Goal: Information Seeking & Learning: Learn about a topic

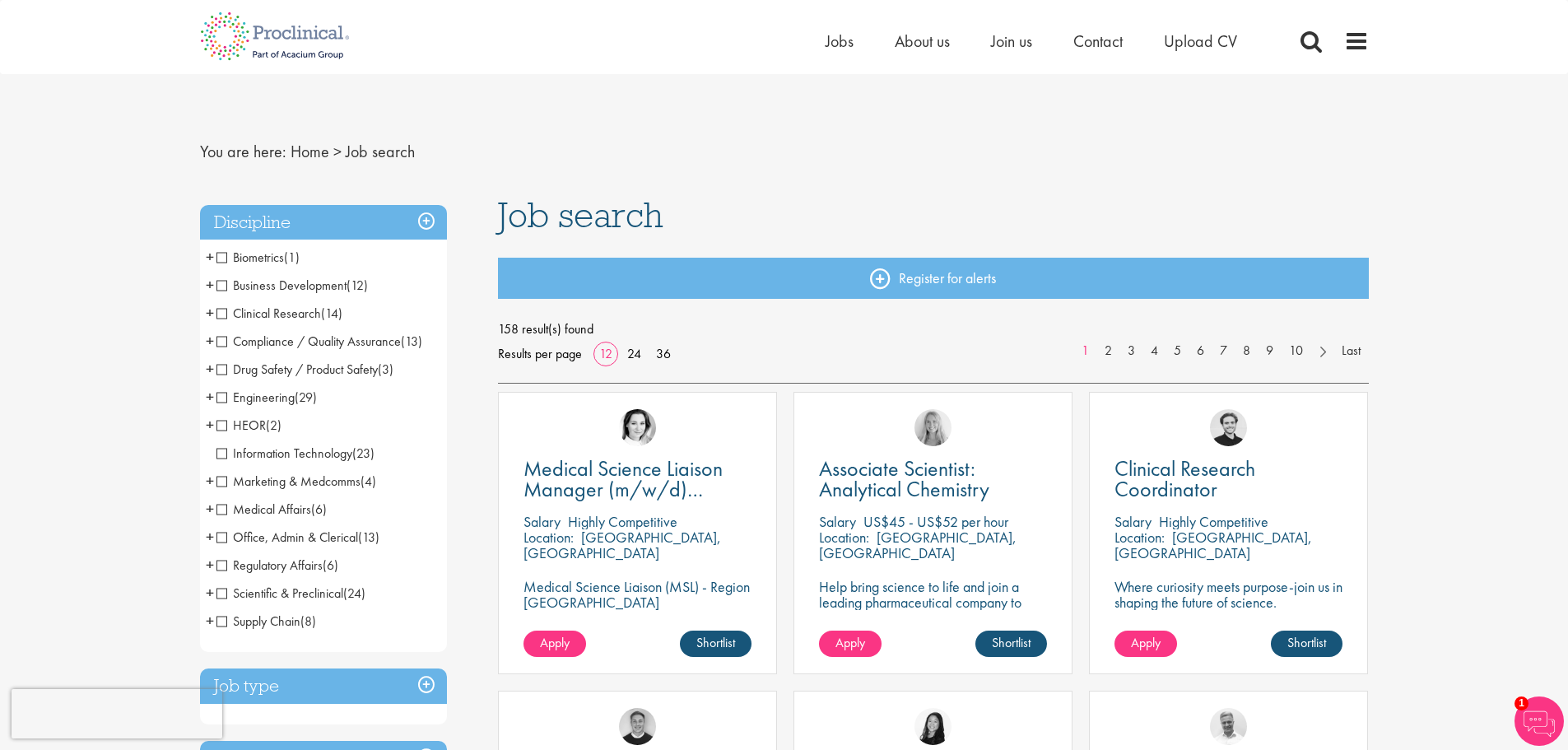
click at [216, 339] on span "Compliance / Quality Assurance" at bounding box center [308, 341] width 184 height 17
click at [217, 339] on span "Compliance / Quality Assurance" at bounding box center [308, 341] width 184 height 17
click at [225, 340] on span "Compliance / Quality Assurance" at bounding box center [308, 341] width 184 height 17
click at [214, 341] on span "+" at bounding box center [210, 341] width 9 height 25
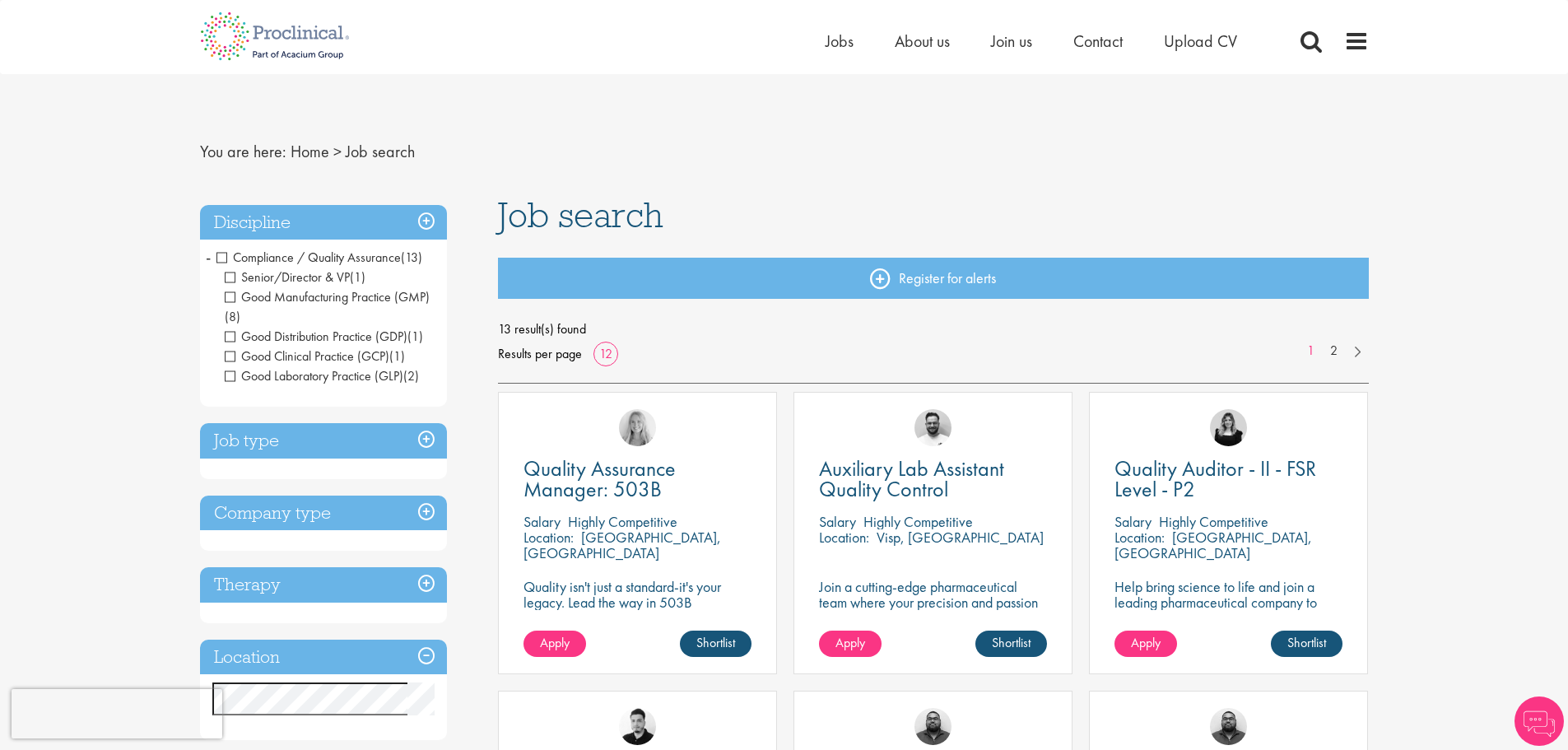
click at [232, 278] on span "Senior/Director & VP" at bounding box center [287, 277] width 125 height 17
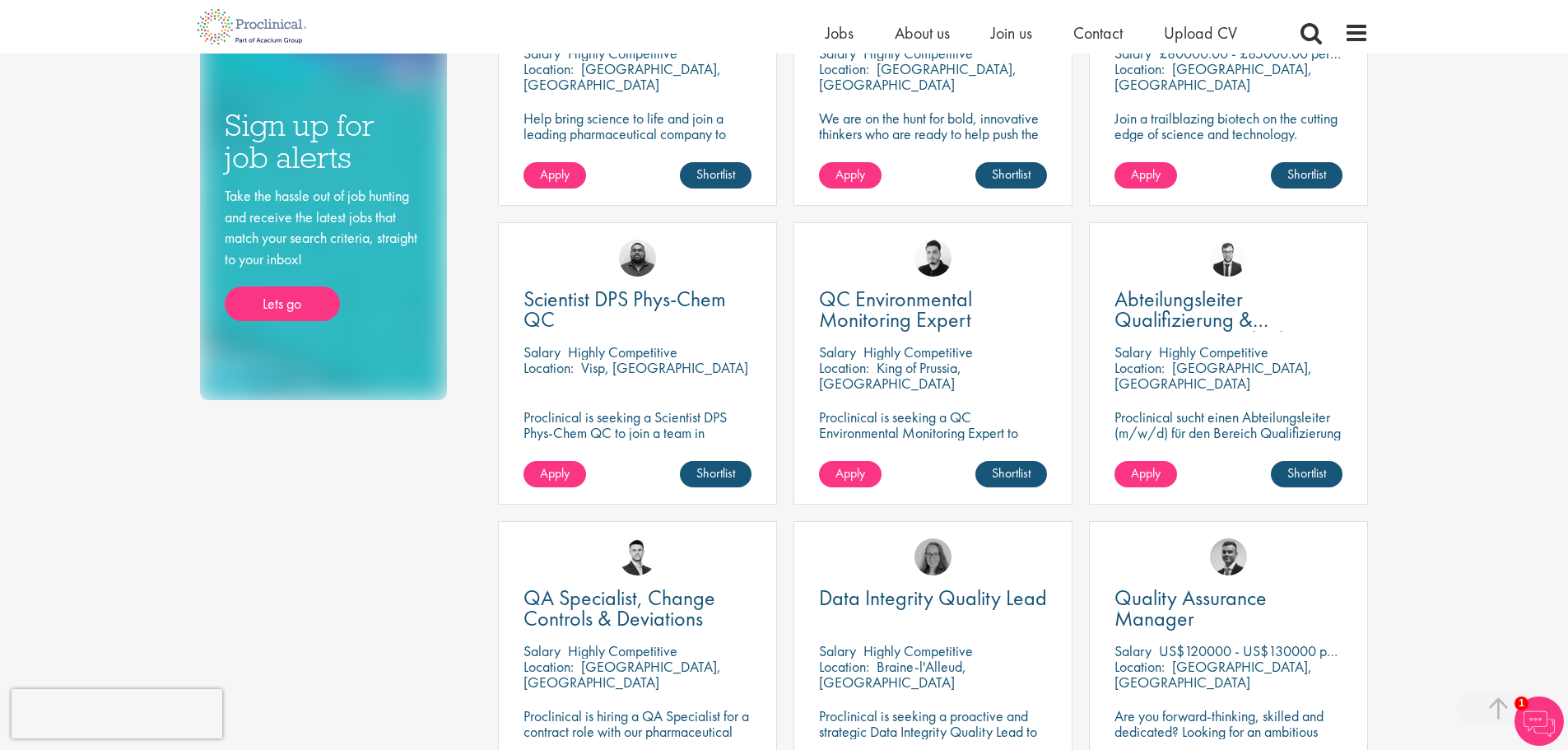
scroll to position [740, 0]
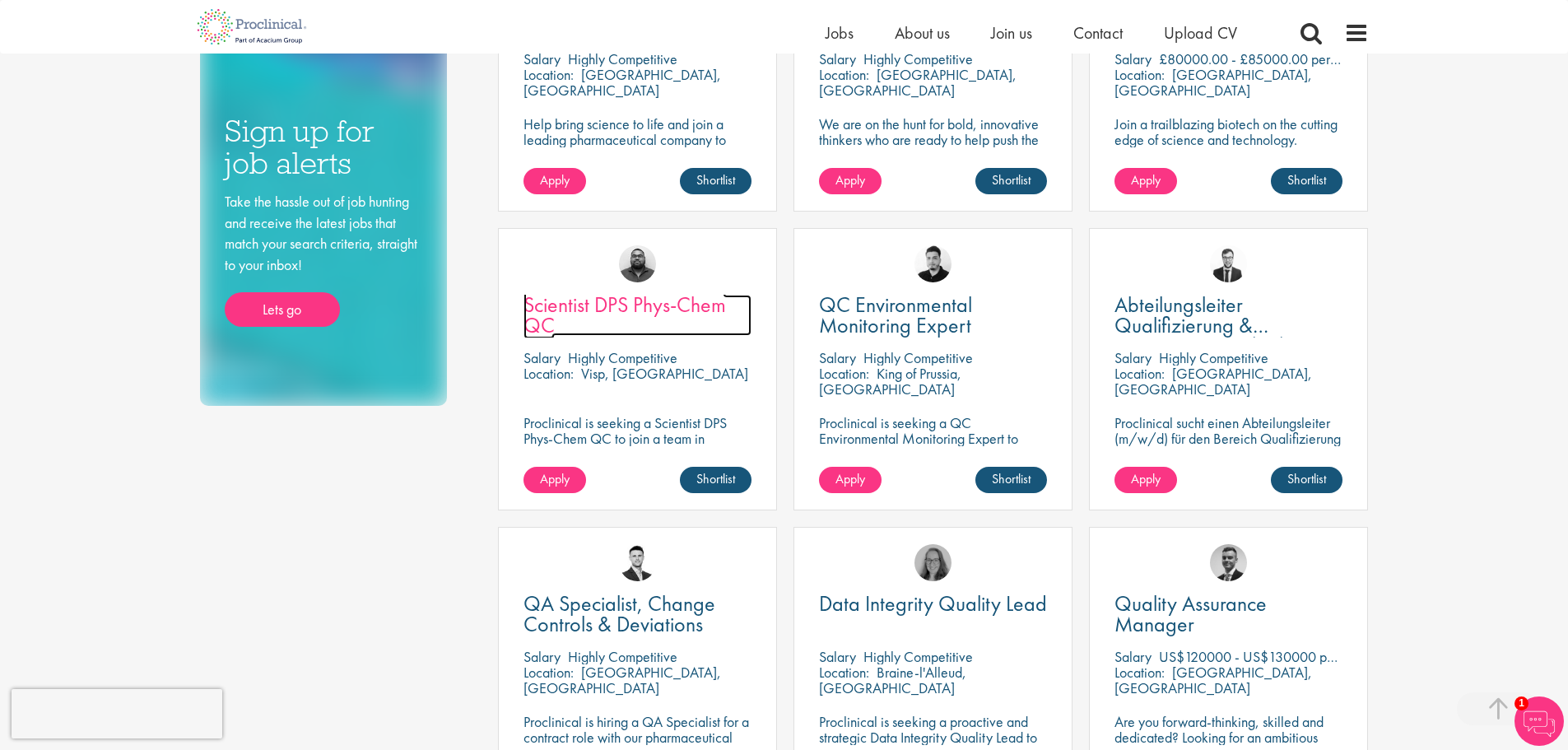
click at [615, 303] on span "Scientist DPS Phys-Chem QC" at bounding box center [625, 314] width 202 height 49
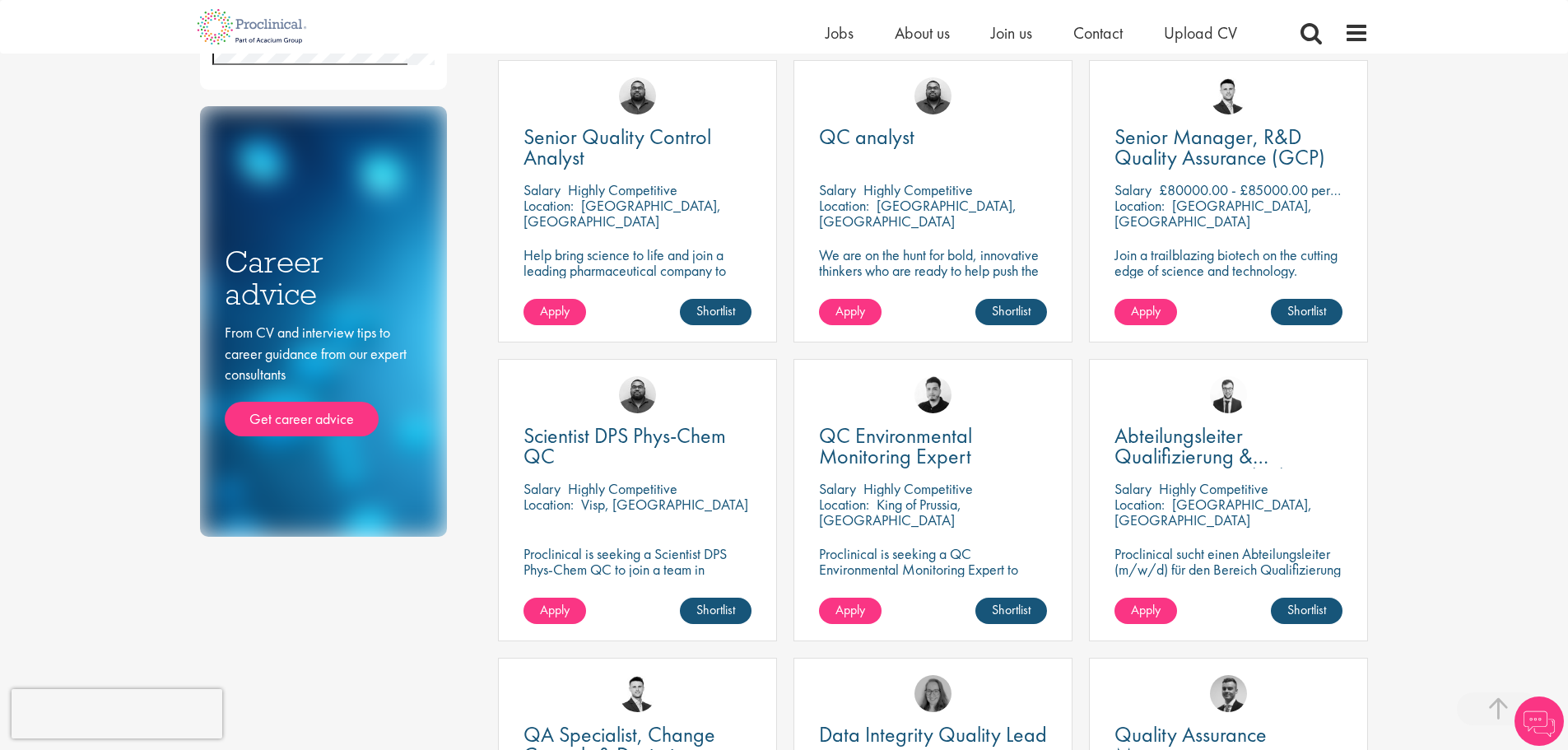
scroll to position [577, 0]
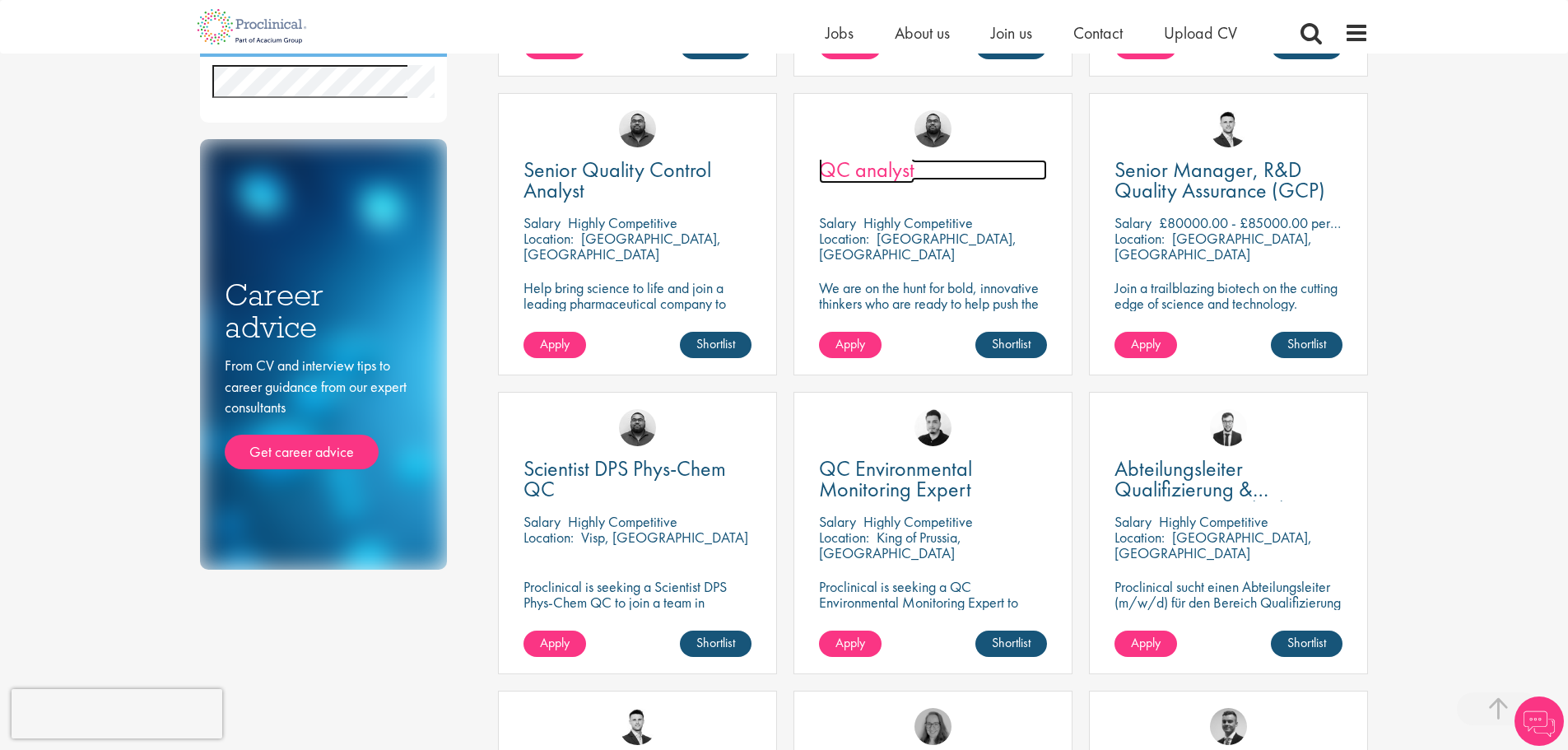
click at [839, 163] on span "QC analyst" at bounding box center [867, 169] width 96 height 28
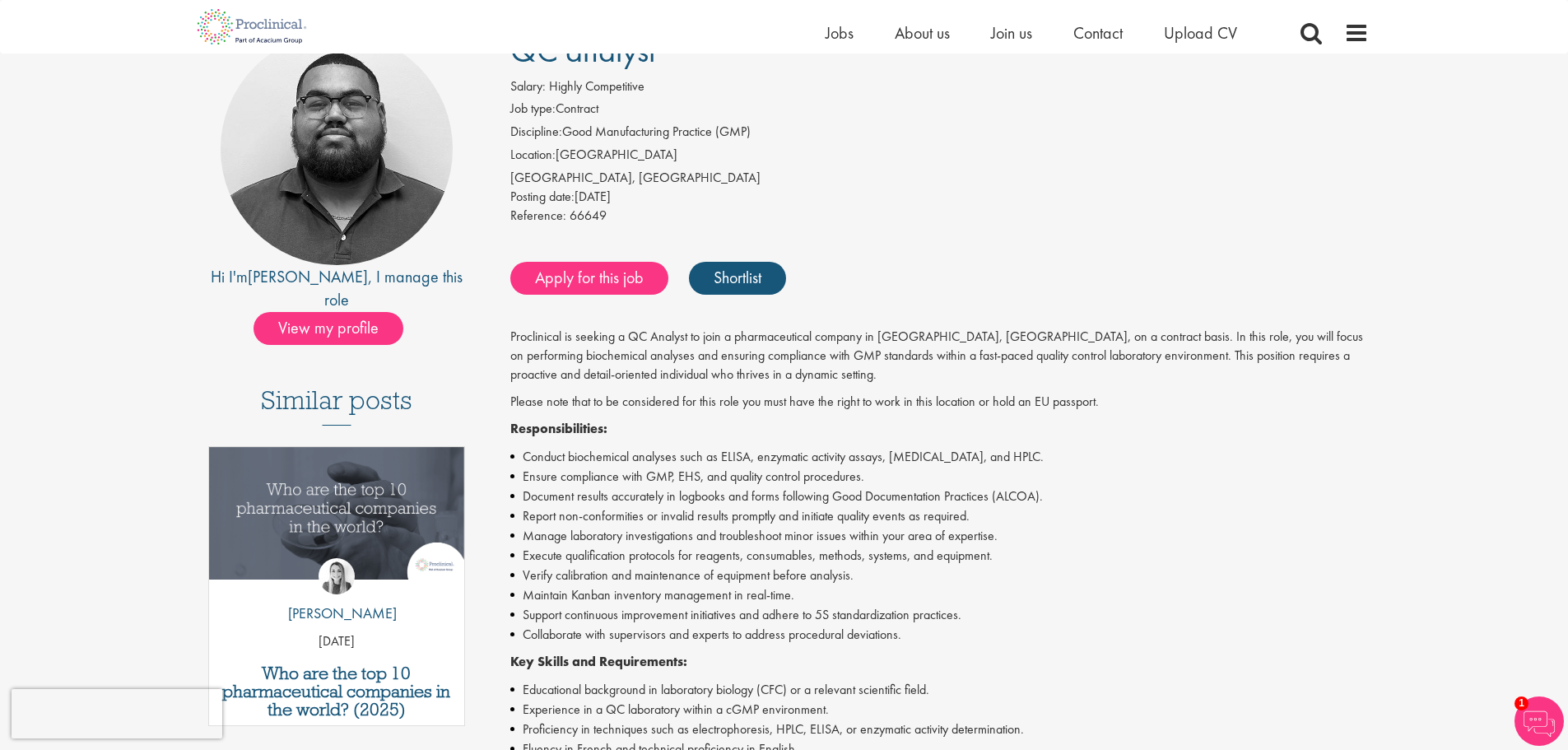
scroll to position [247, 0]
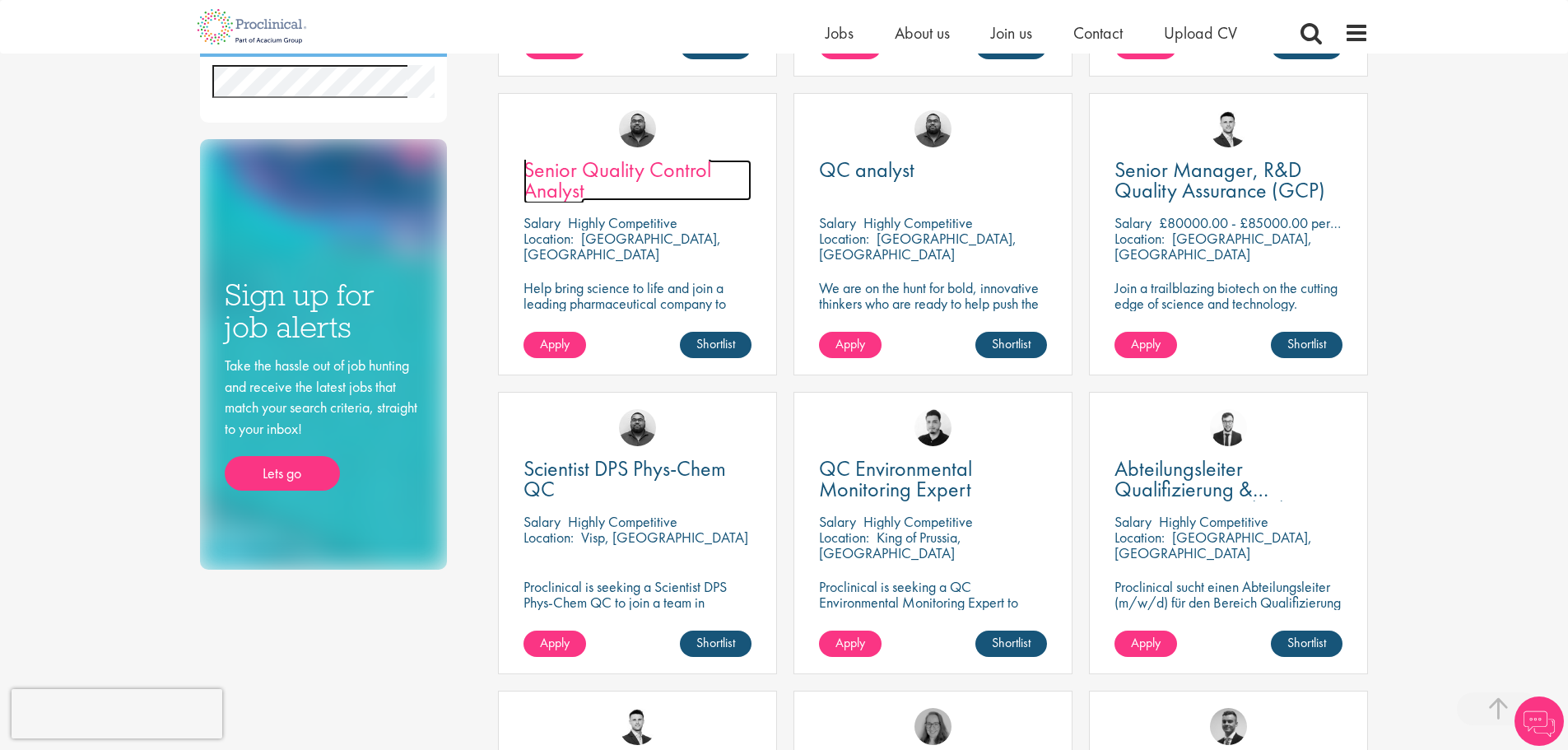
click at [601, 184] on link "Senior Quality Control Analyst" at bounding box center [638, 180] width 228 height 41
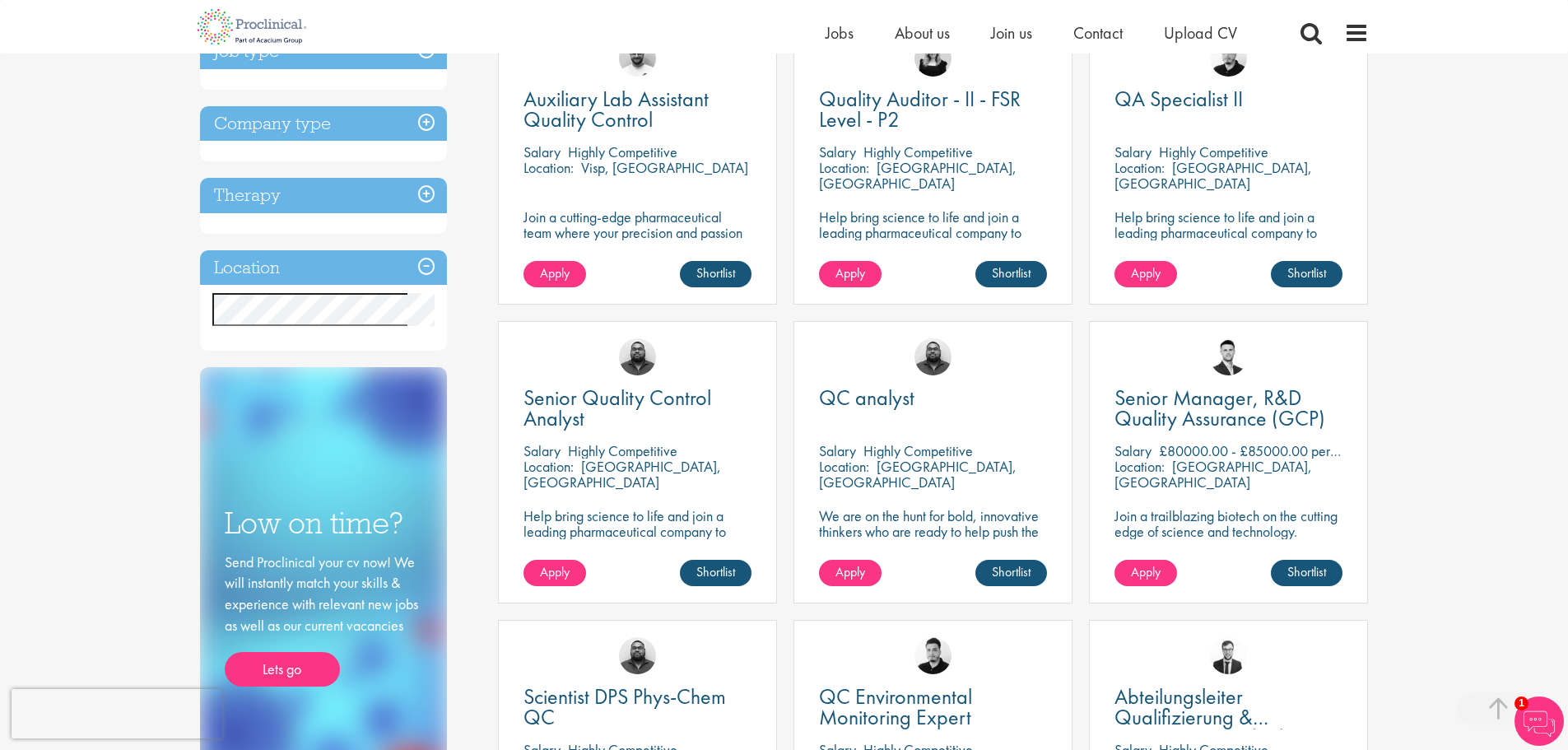
scroll to position [925, 0]
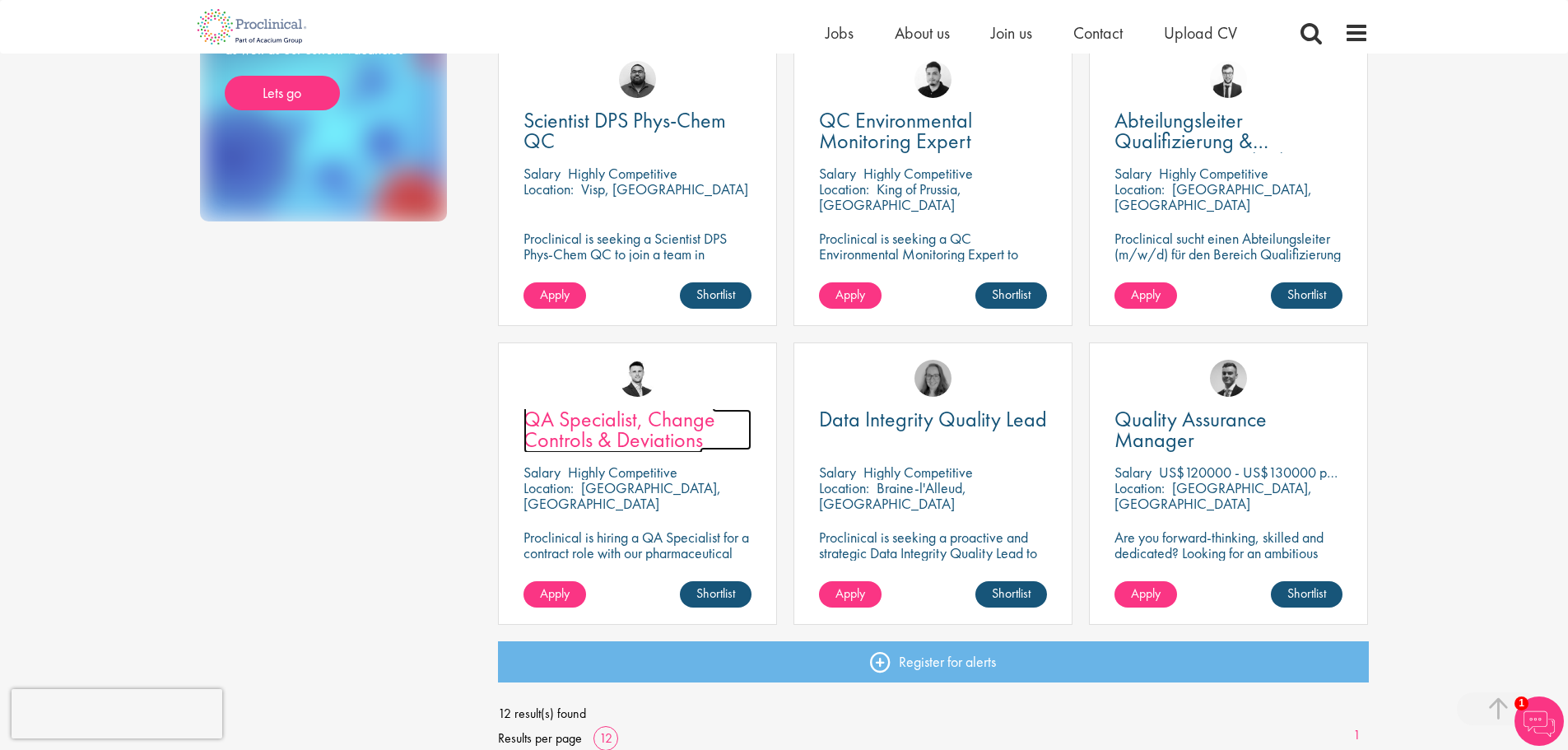
click at [688, 426] on span "QA Specialist, Change Controls & Deviations" at bounding box center [620, 429] width 192 height 49
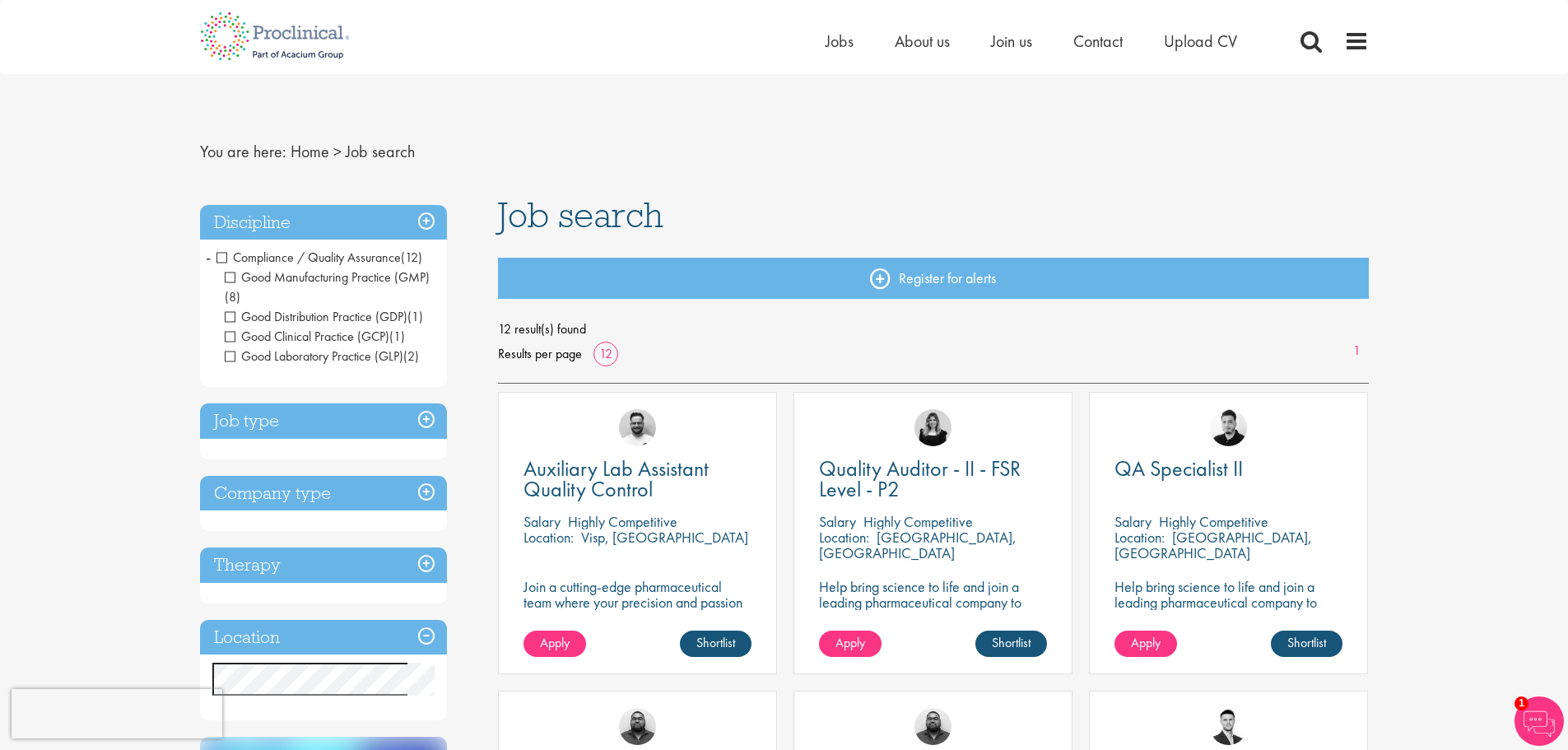
click at [208, 257] on span "-" at bounding box center [208, 257] width 5 height 25
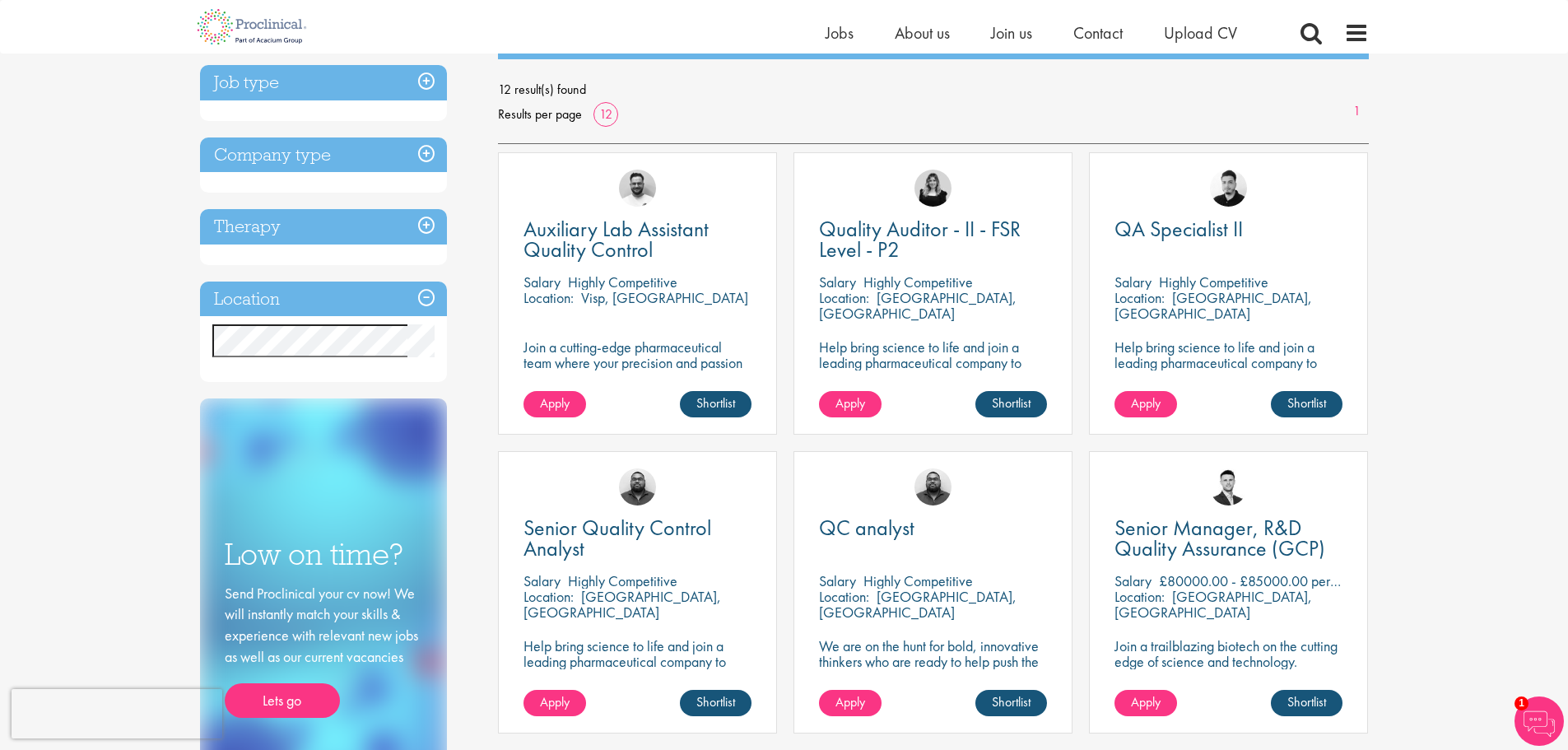
scroll to position [247, 0]
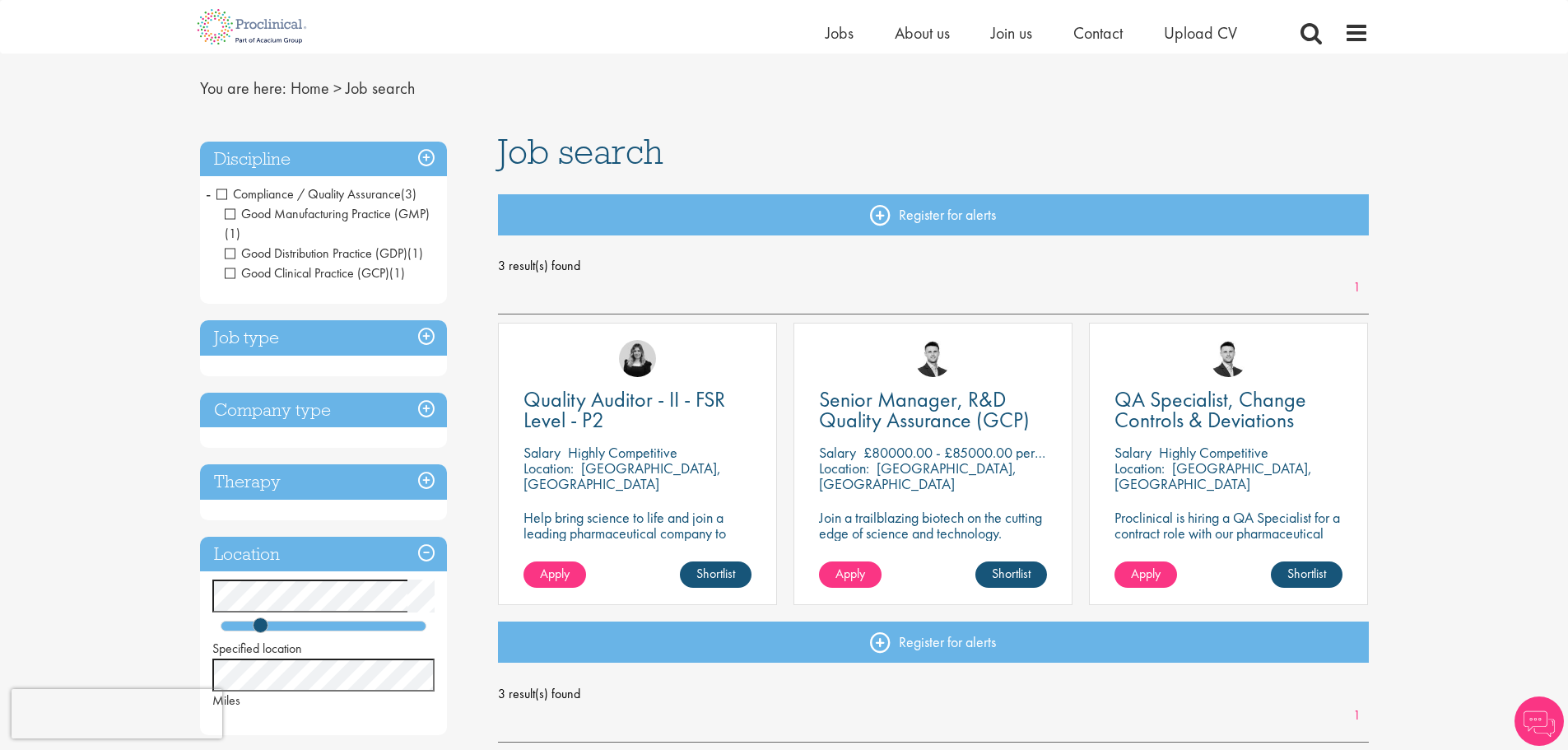
scroll to position [82, 0]
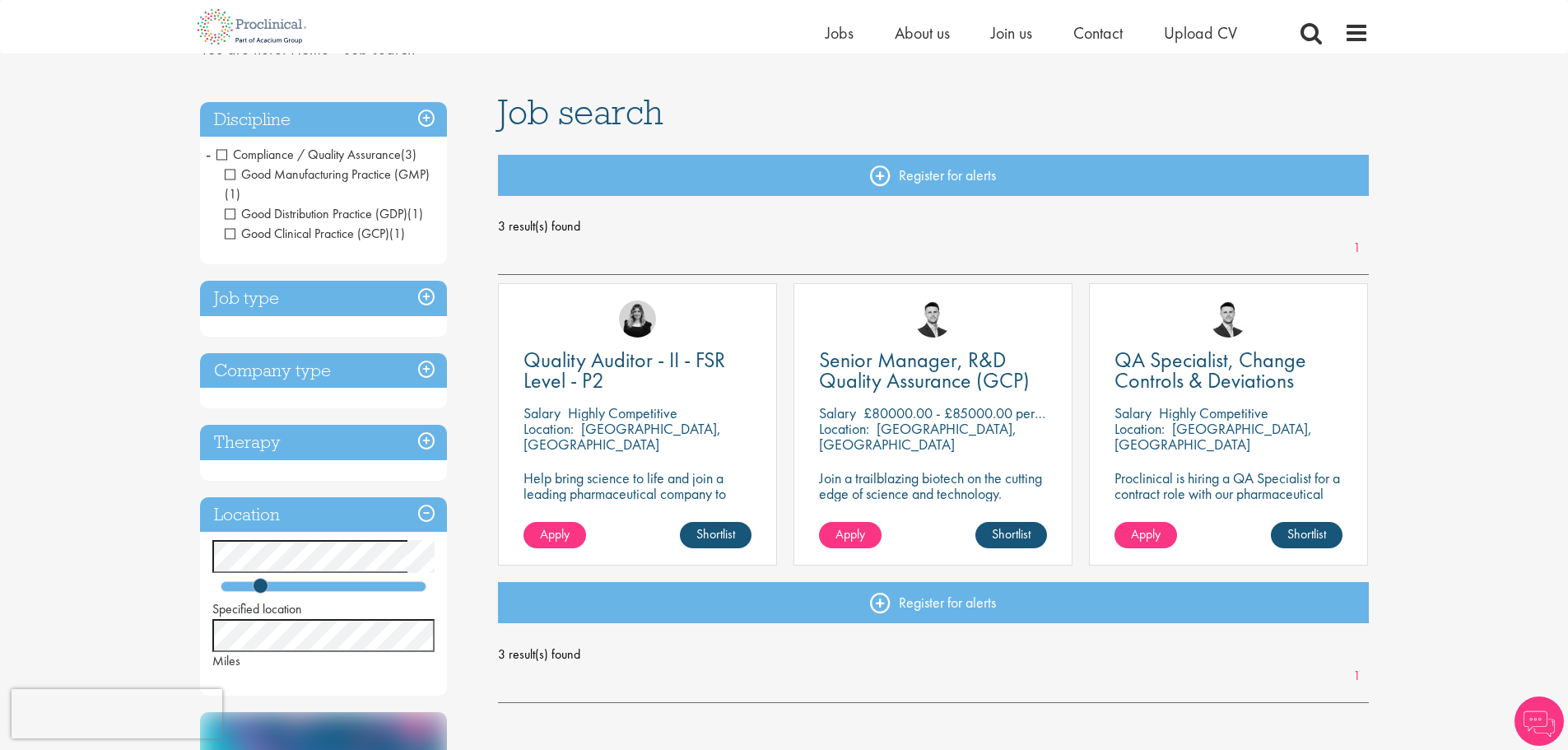
click at [211, 155] on li "Compliance / Quality Assurance (3) - + Good Manufacturing Practice (GMP) (1) Go…" at bounding box center [324, 194] width 247 height 107
click at [227, 155] on span "Compliance / Quality Assurance" at bounding box center [308, 154] width 184 height 17
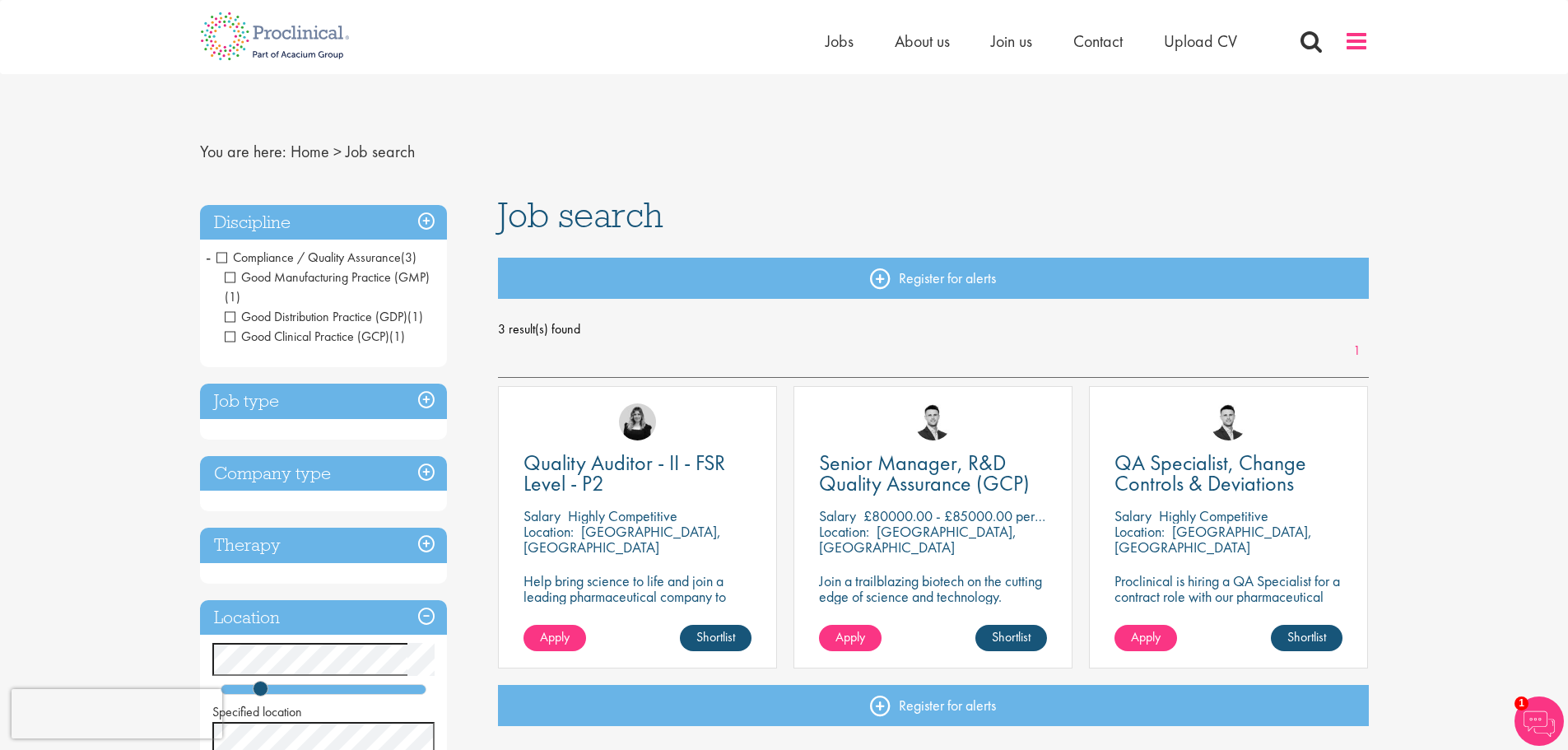
click at [1364, 38] on span at bounding box center [1356, 41] width 25 height 25
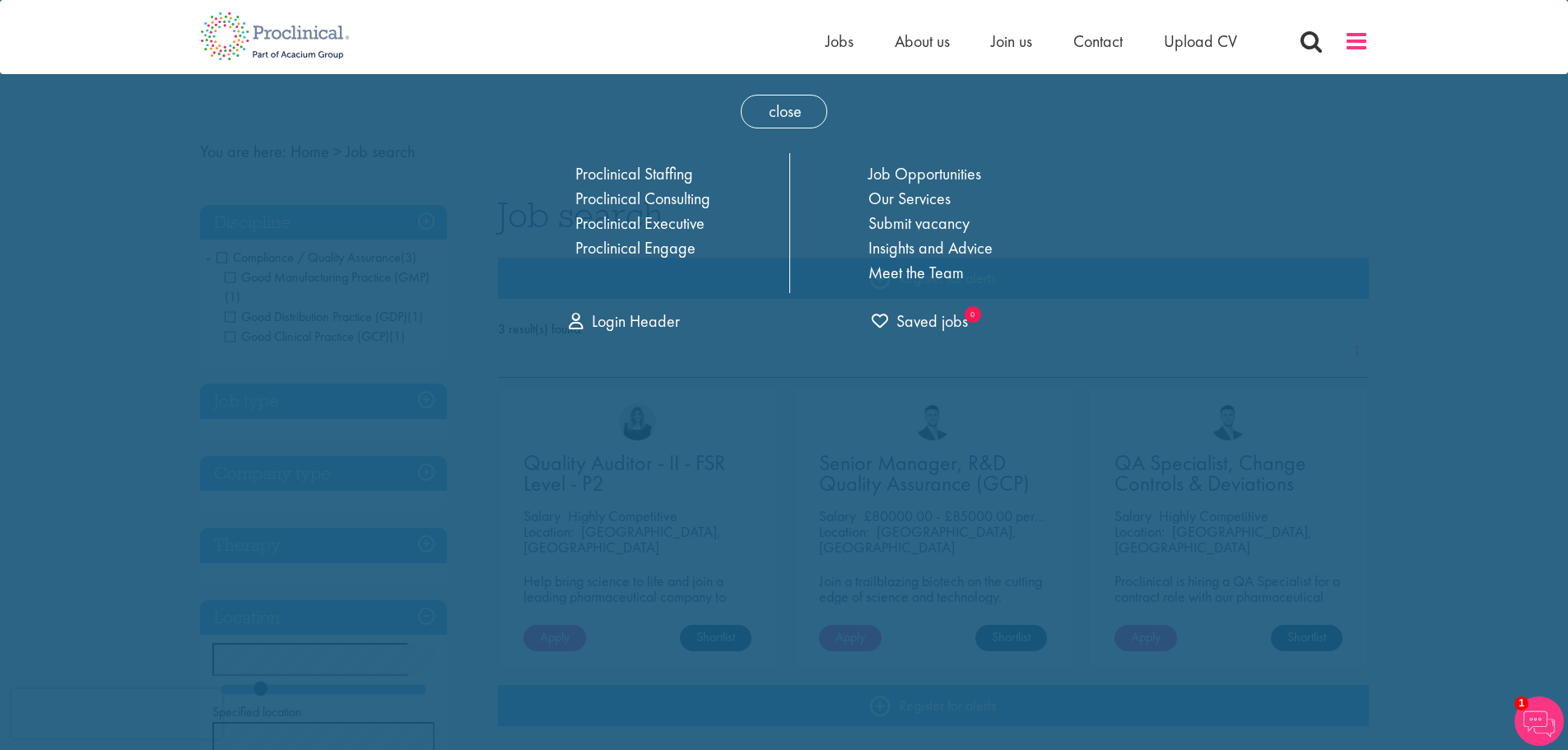
click at [1364, 38] on span at bounding box center [1356, 41] width 25 height 25
click at [810, 44] on div "Home Jobs About us Join us Contact Upload CV" at bounding box center [778, 31] width 1181 height 61
click at [816, 46] on div "Home Jobs About us Join us Contact Upload CV" at bounding box center [778, 31] width 1181 height 61
click at [827, 50] on span "Jobs" at bounding box center [839, 41] width 28 height 21
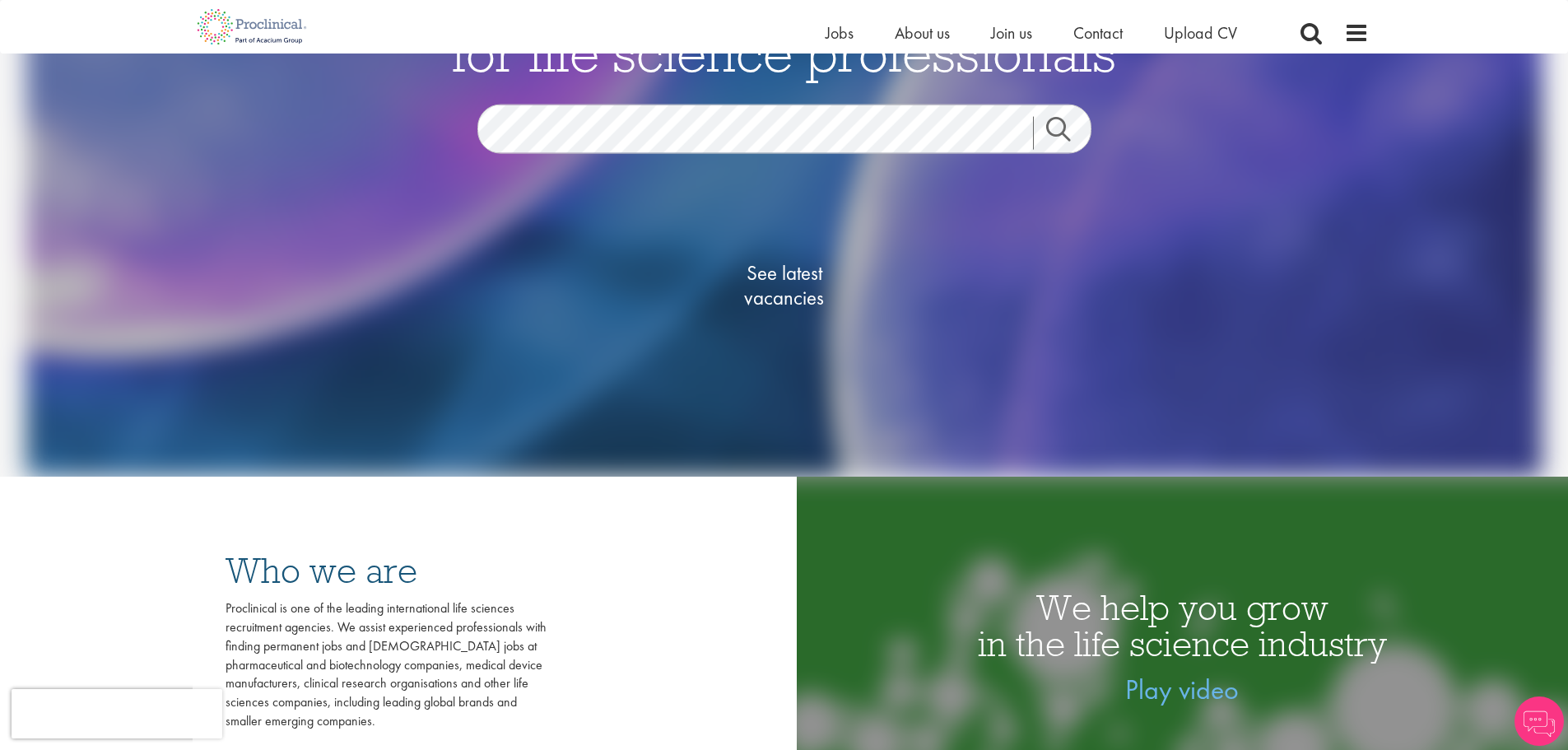
scroll to position [412, 0]
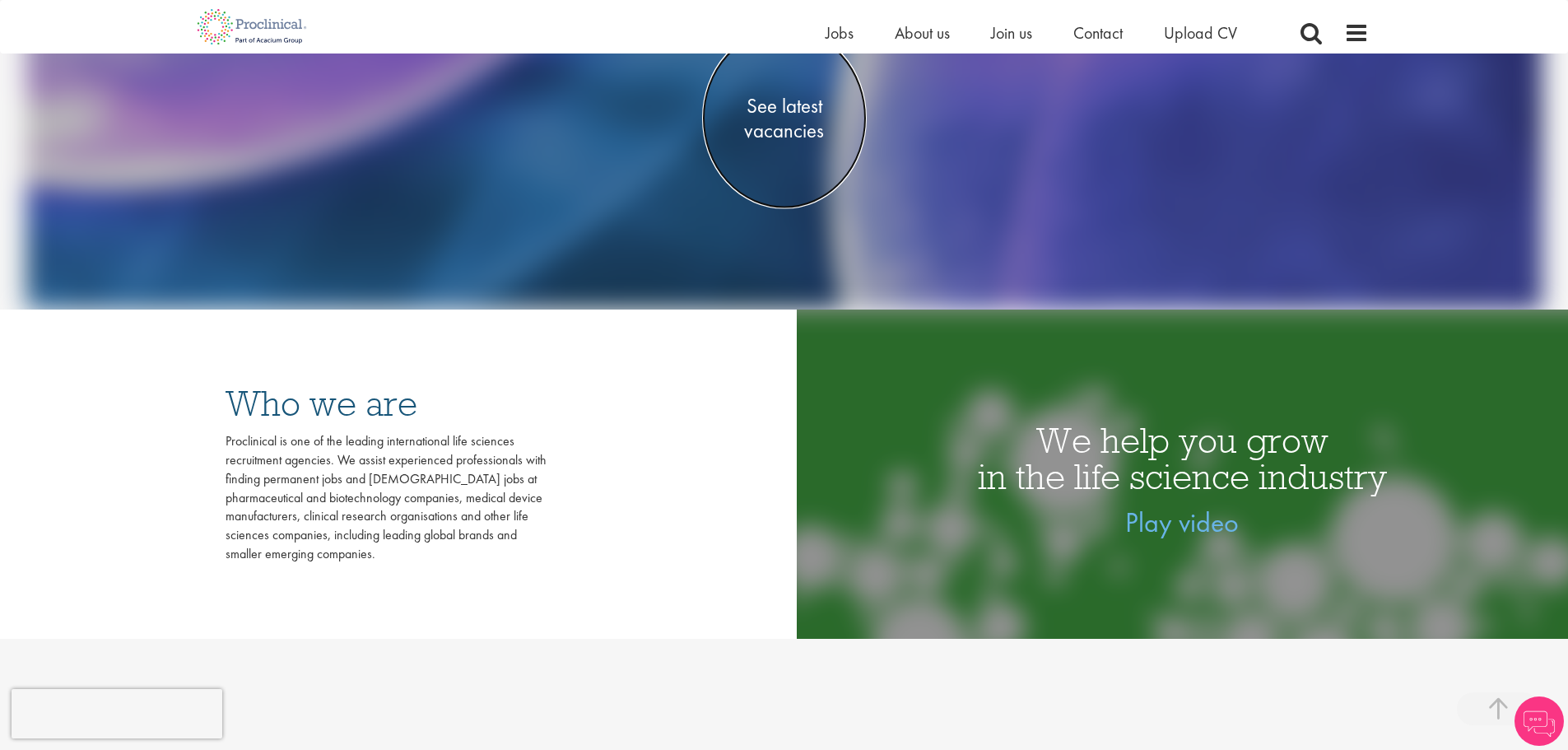
click at [765, 138] on span "See latest vacancies" at bounding box center [784, 119] width 165 height 50
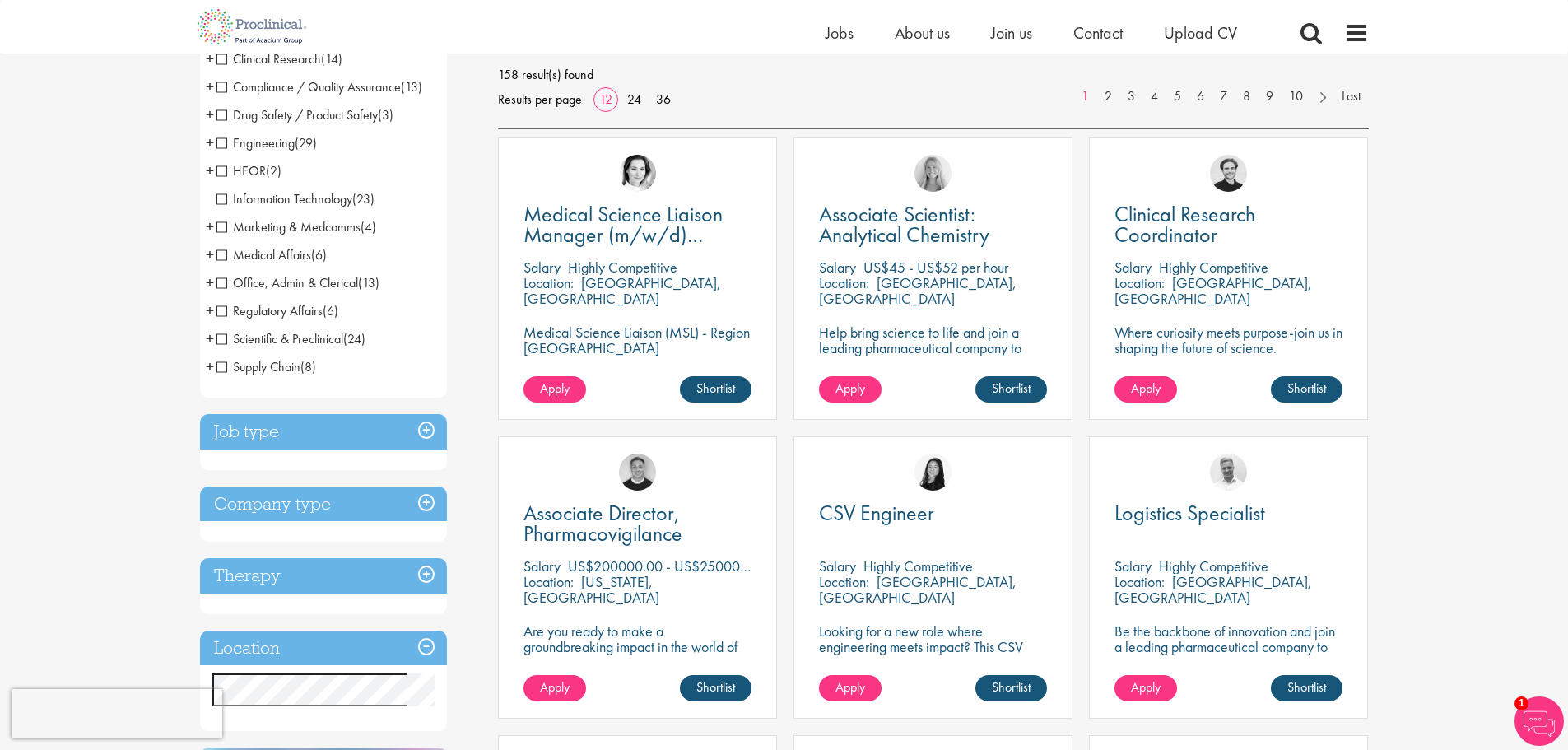
scroll to position [330, 0]
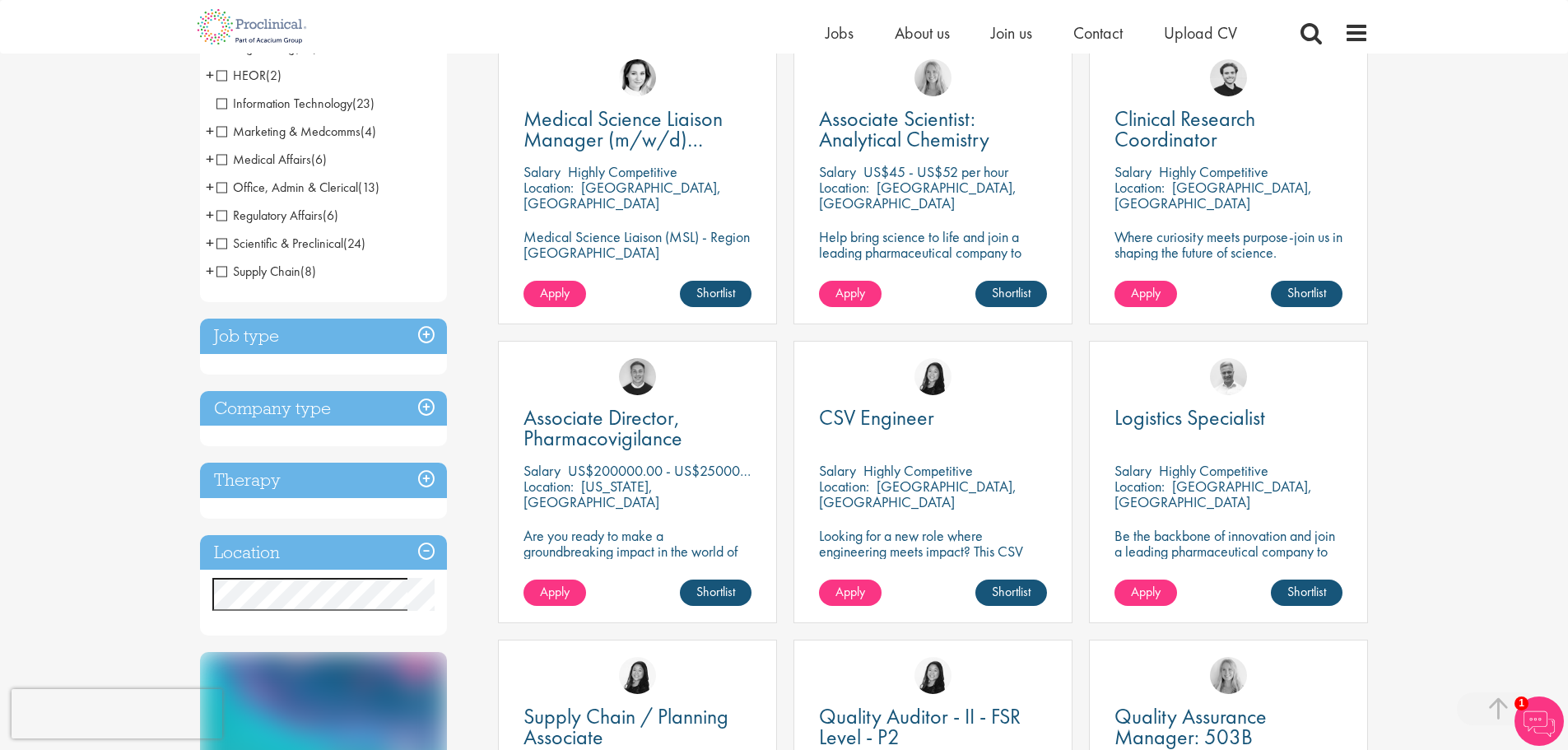
click at [432, 342] on h3 "Job type" at bounding box center [324, 336] width 247 height 35
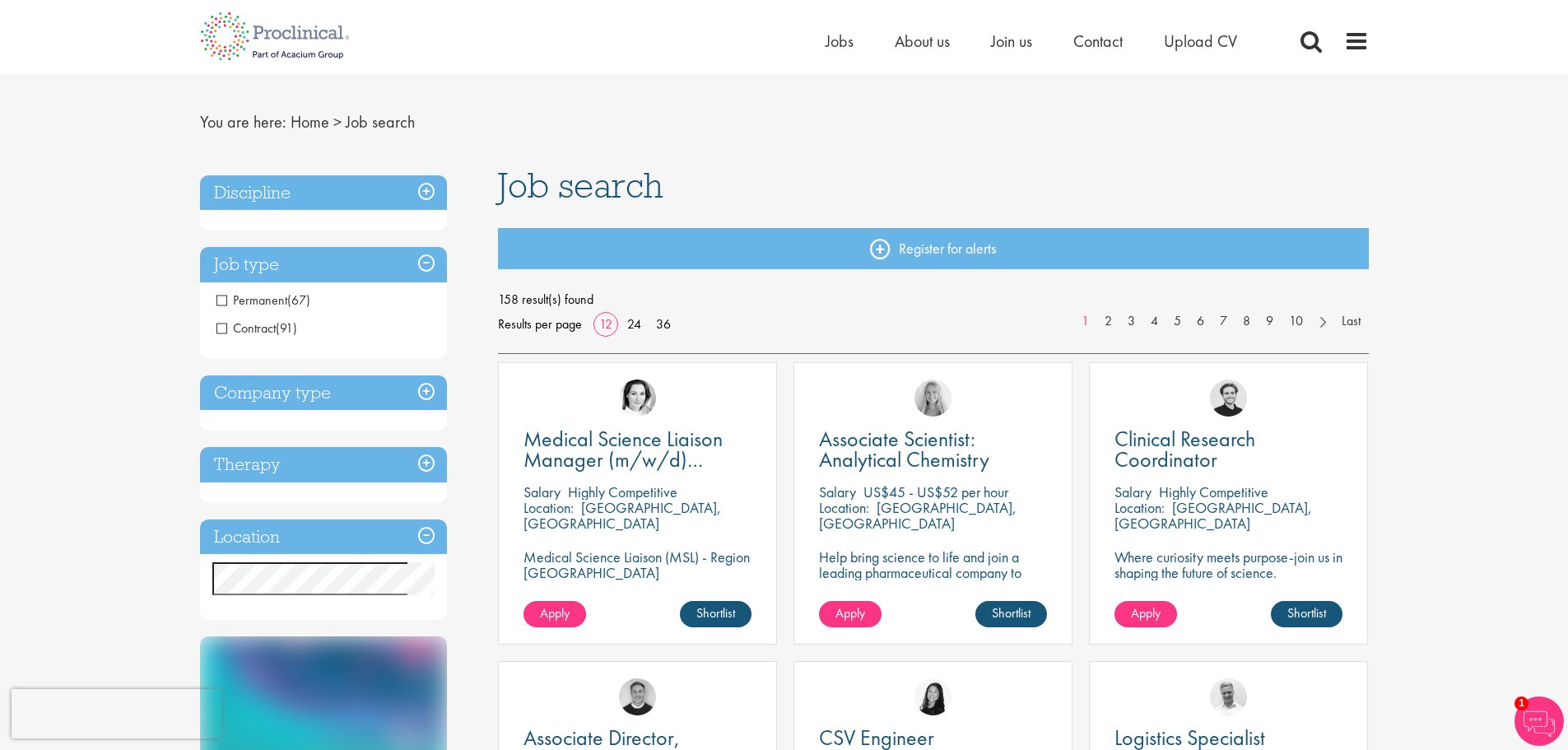
scroll to position [0, 0]
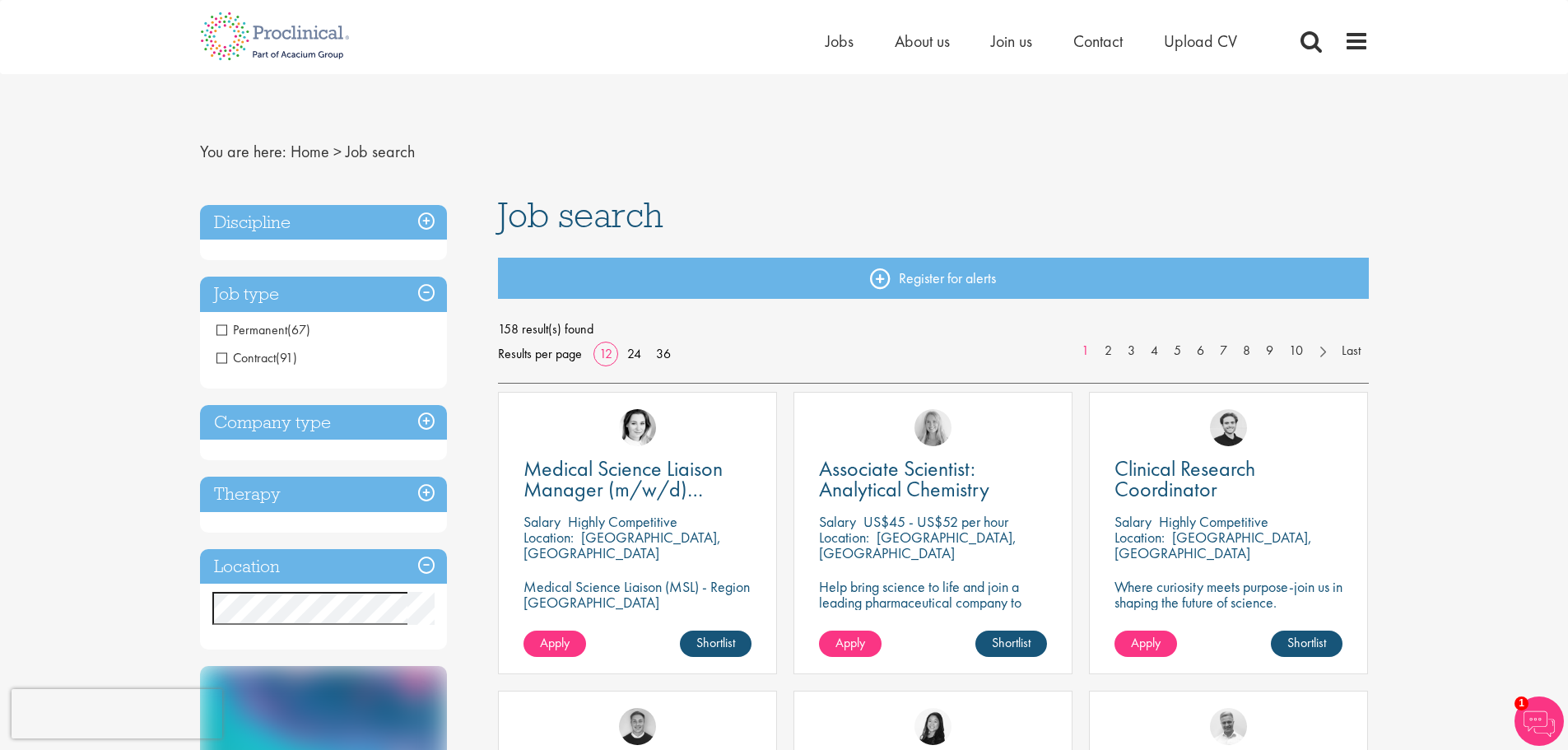
click at [214, 361] on li "Contract (91)" at bounding box center [324, 357] width 247 height 28
click at [216, 361] on span "Contract" at bounding box center [246, 357] width 59 height 17
click at [221, 363] on span "Contract" at bounding box center [246, 357] width 59 height 17
click at [222, 359] on span "Contract" at bounding box center [246, 357] width 59 height 17
click at [267, 356] on span "Contract" at bounding box center [246, 357] width 59 height 17
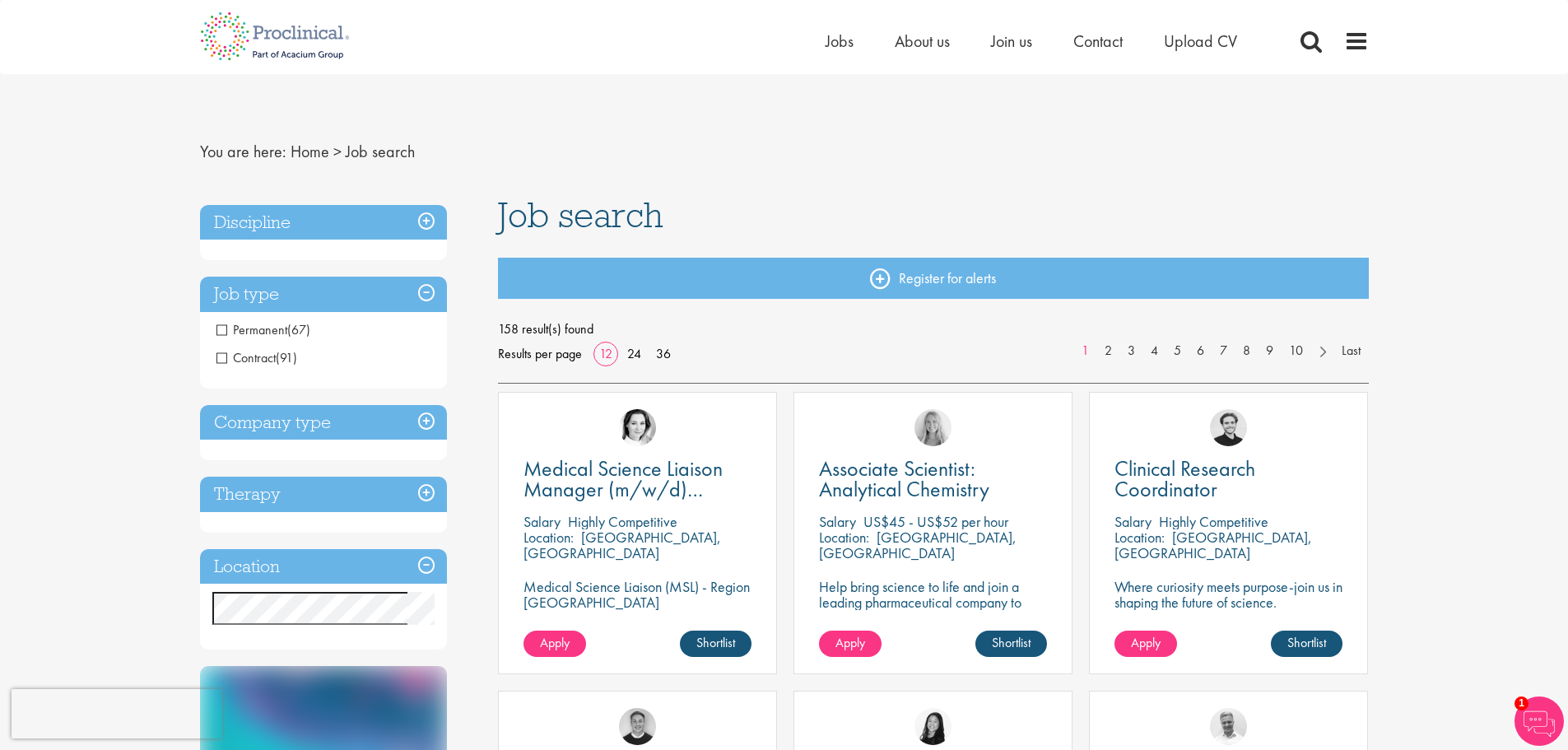
click at [273, 352] on span "Contract" at bounding box center [246, 357] width 59 height 17
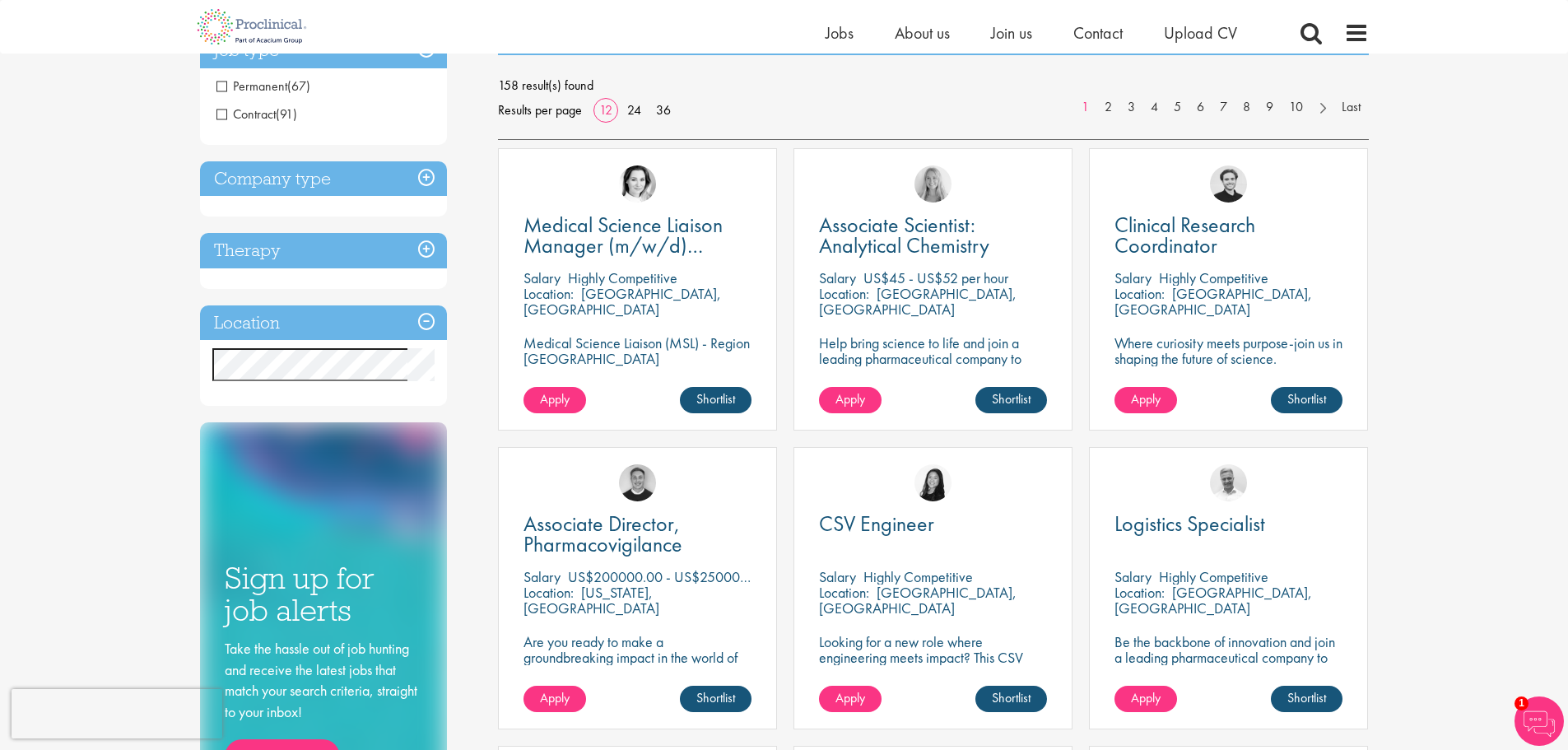
scroll to position [247, 0]
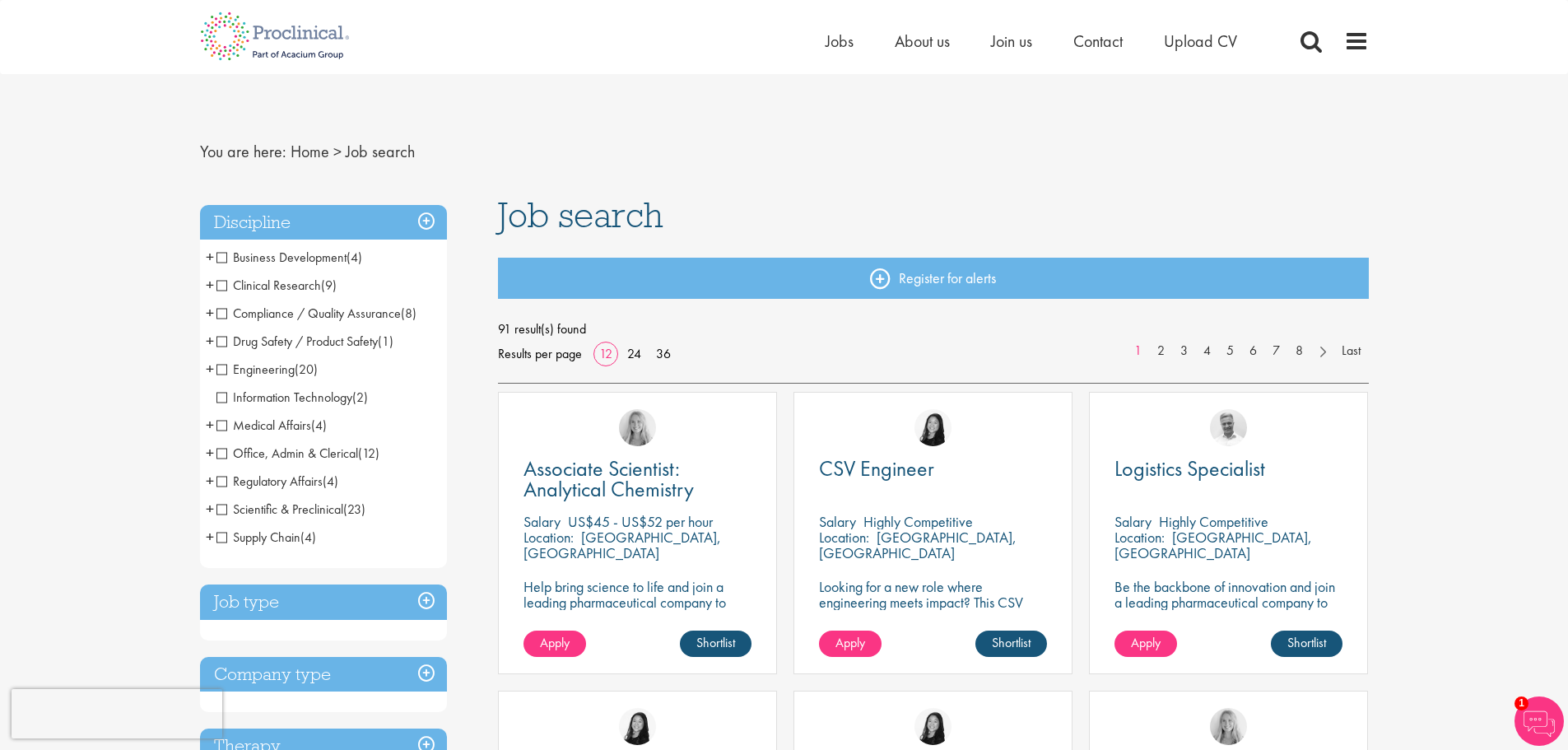
click at [220, 313] on span "Compliance / Quality Assurance" at bounding box center [308, 313] width 184 height 17
click at [206, 313] on span "+" at bounding box center [210, 313] width 9 height 25
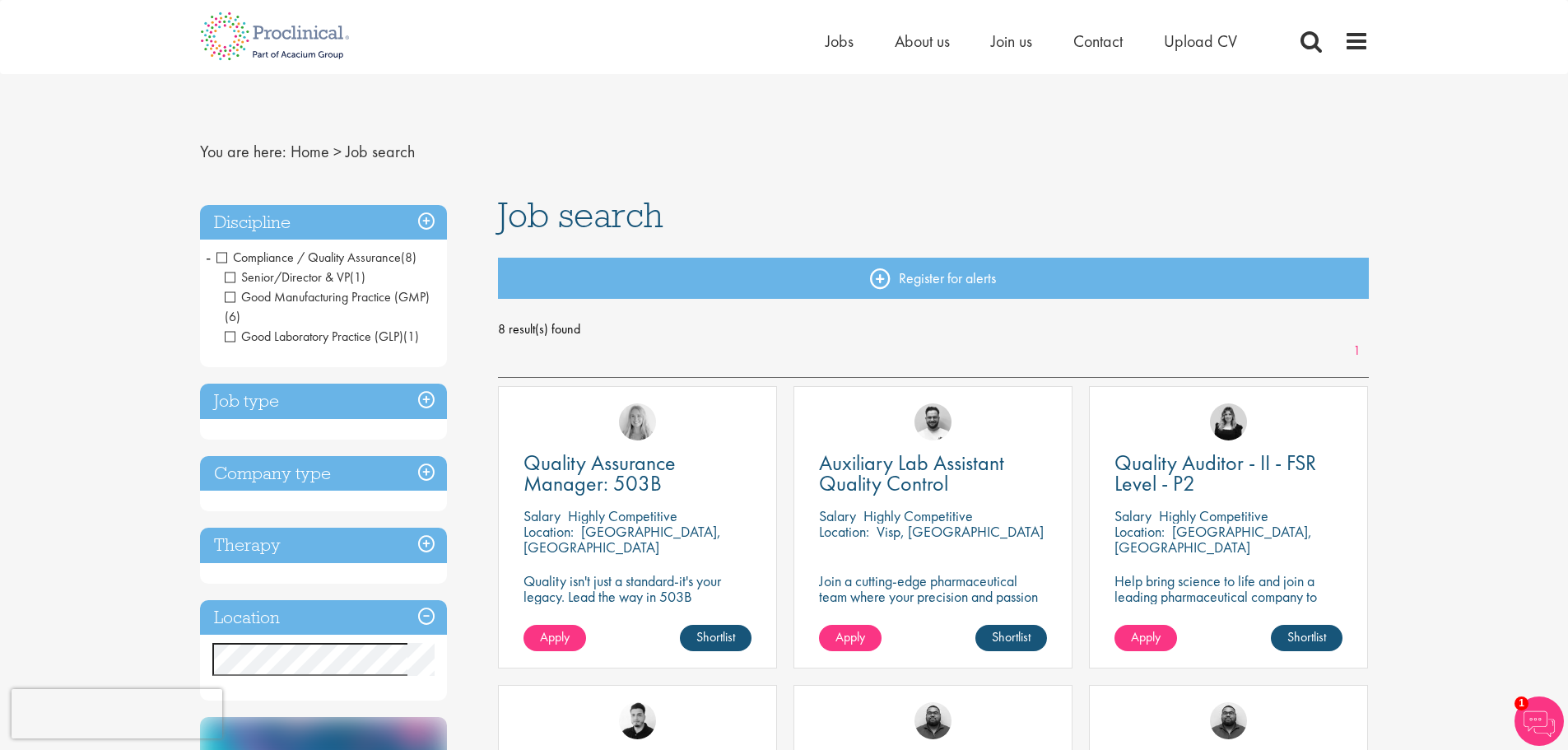
click at [421, 400] on h3 "Job type" at bounding box center [324, 400] width 247 height 35
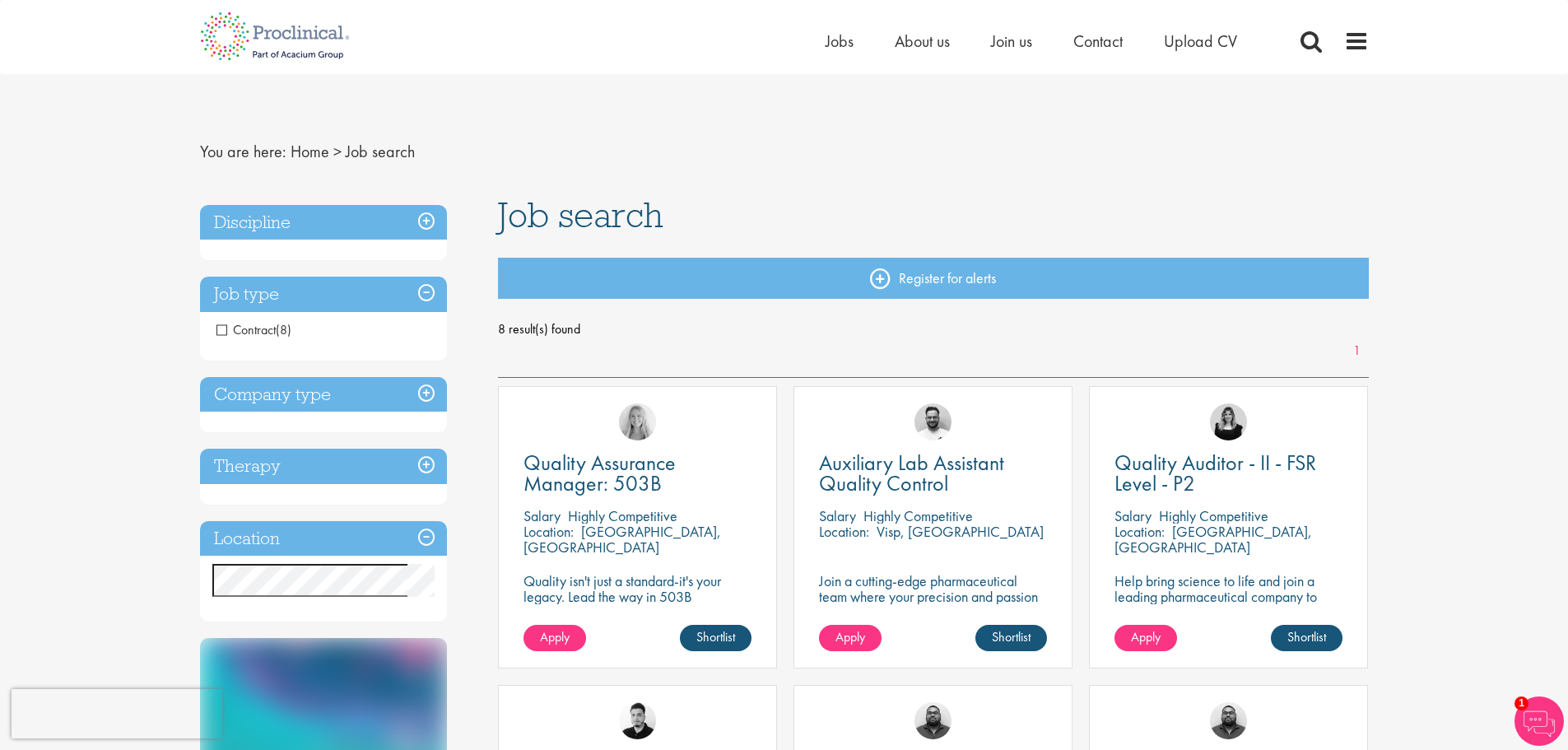
click at [420, 295] on h3 "Job type" at bounding box center [324, 294] width 247 height 35
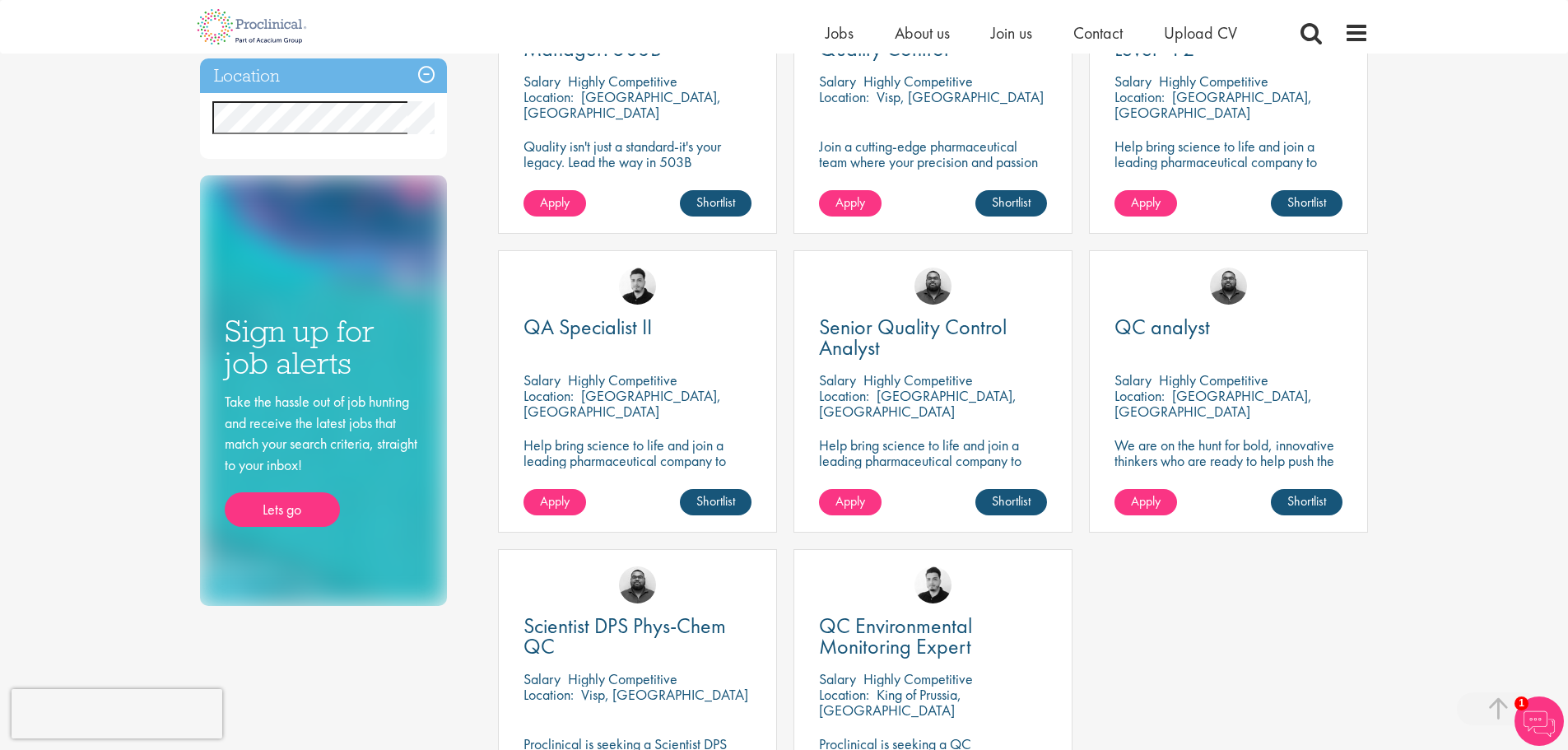
scroll to position [423, 0]
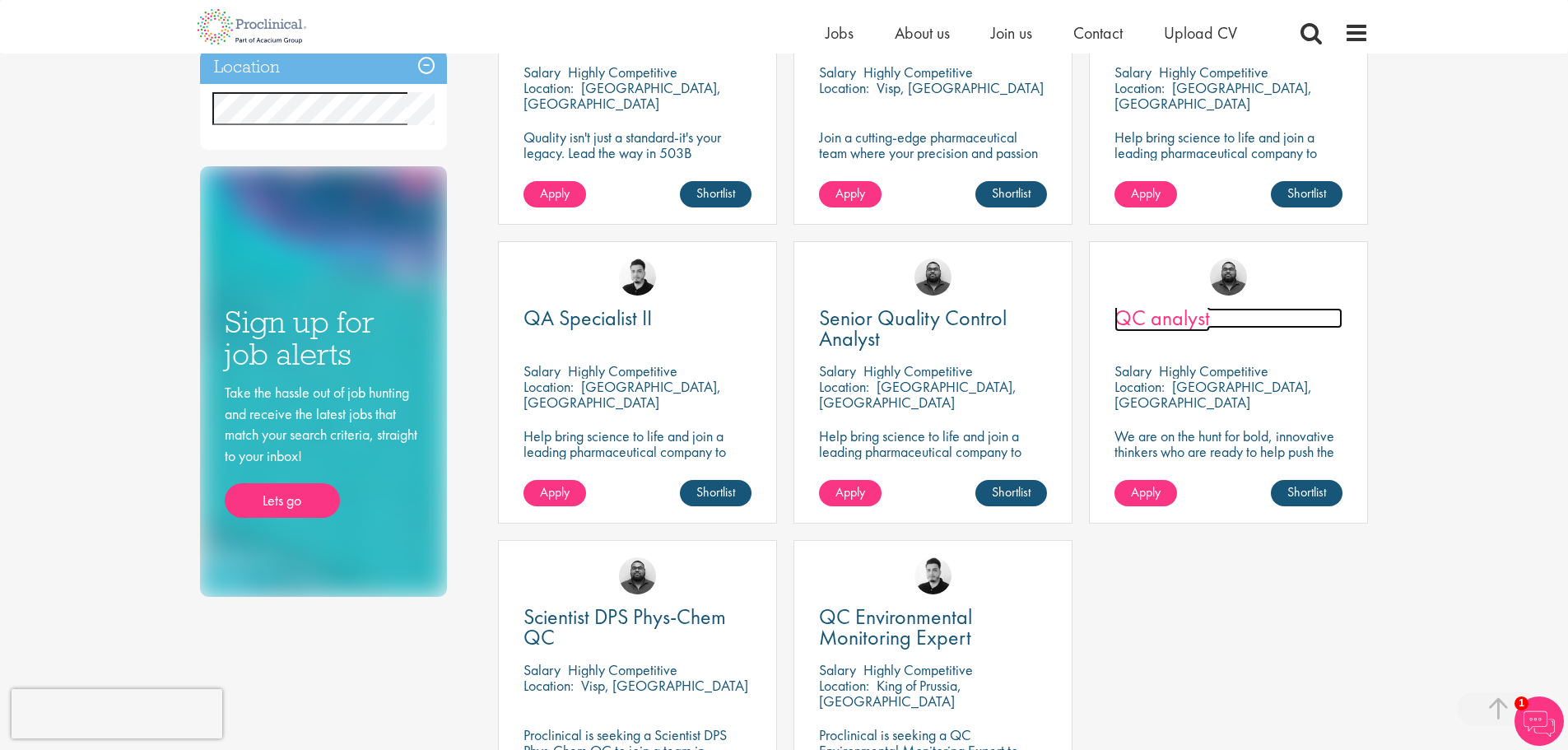
click at [1143, 313] on span "QC analyst" at bounding box center [1162, 317] width 96 height 28
